Goal: Browse casually

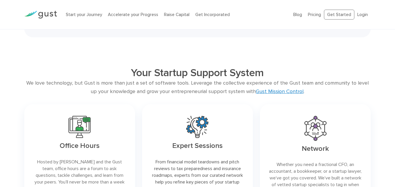
click at [214, 78] on h2 "Your Startup Support System" at bounding box center [198, 73] width 278 height 13
drag, startPoint x: 0, startPoint y: 0, endPoint x: 214, endPoint y: 78, distance: 227.7
click at [214, 78] on h2 "Your Startup Support System" at bounding box center [198, 73] width 278 height 13
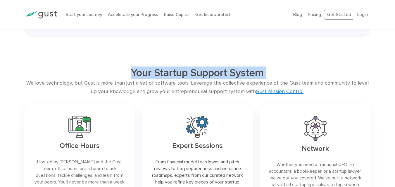
click at [214, 78] on h2 "Your Startup Support System" at bounding box center [198, 73] width 278 height 13
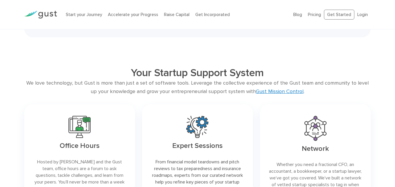
click at [200, 96] on div "We love technology, but Gust is more than just a set of software tools. Leverag…" at bounding box center [197, 87] width 347 height 17
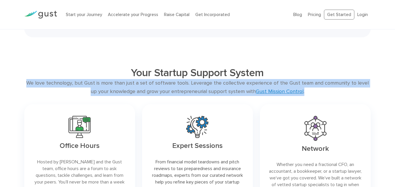
click at [200, 96] on div "We love technology, but Gust is more than just a set of software tools. Leverag…" at bounding box center [197, 87] width 347 height 17
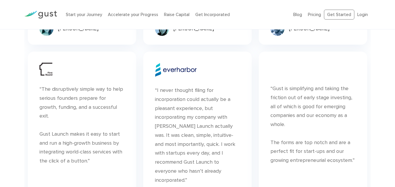
scroll to position [2135, 0]
